Goal: Information Seeking & Learning: Compare options

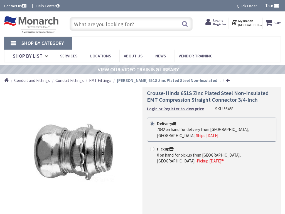
type input "Stormont, [GEOGRAPHIC_DATA], and [STREET_ADDRESS]"
